Goal: Information Seeking & Learning: Learn about a topic

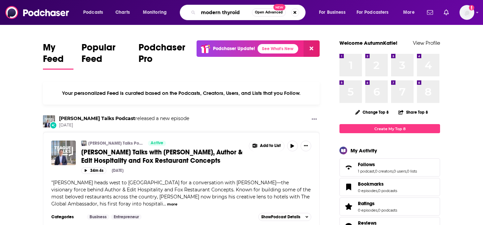
type input "modern thyroid"
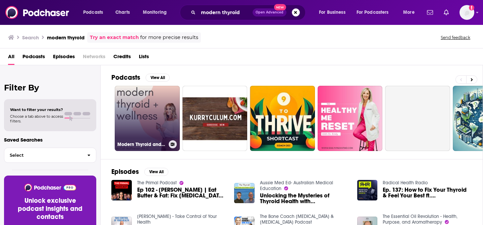
click at [150, 102] on link "Modern Thyroid and Wellness" at bounding box center [147, 118] width 65 height 65
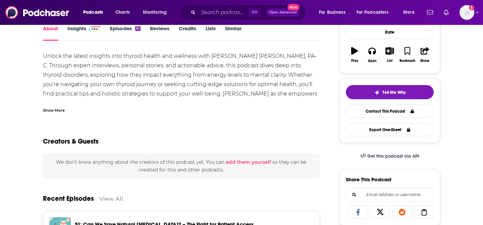
scroll to position [98, 0]
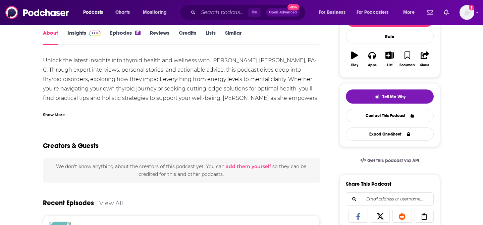
click at [88, 37] on link "Insights" at bounding box center [83, 37] width 33 height 15
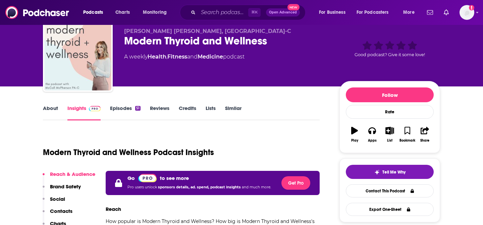
scroll to position [10, 0]
